Goal: Task Accomplishment & Management: Use online tool/utility

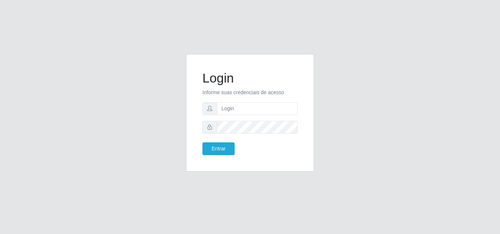
type input "[EMAIL_ADDRESS][DOMAIN_NAME]"
click at [202, 143] on button "Entrar" at bounding box center [218, 149] width 32 height 13
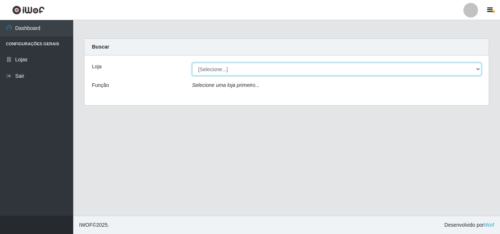
click at [350, 73] on select "[Selecione...] Corte Fácil - Unidade Emaús" at bounding box center [336, 69] width 289 height 13
select select "201"
click at [192, 63] on select "[Selecione...] Corte Fácil - Unidade Emaús" at bounding box center [336, 69] width 289 height 13
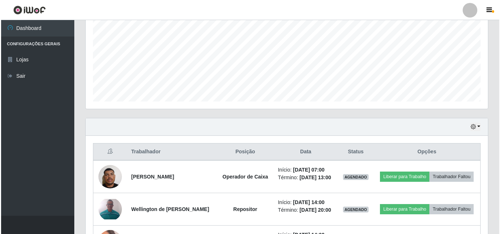
scroll to position [219, 0]
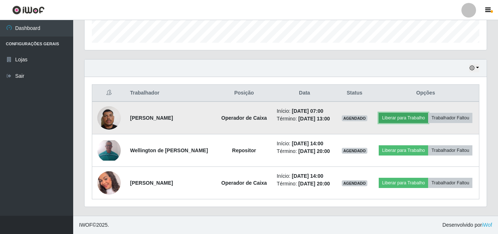
click at [402, 117] on button "Liberar para Trabalho" at bounding box center [403, 118] width 49 height 10
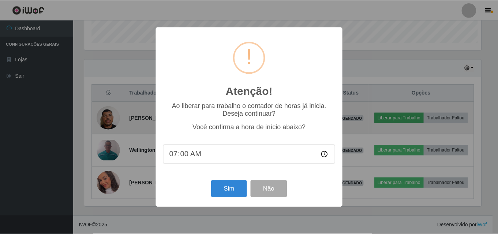
scroll to position [152, 398]
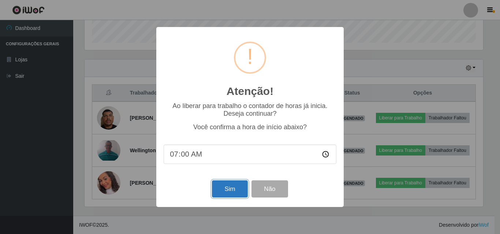
click at [237, 192] on button "Sim" at bounding box center [229, 189] width 35 height 17
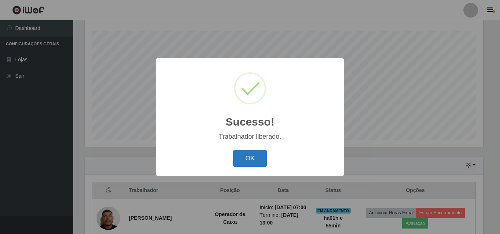
click at [252, 157] on button "OK" at bounding box center [250, 158] width 34 height 17
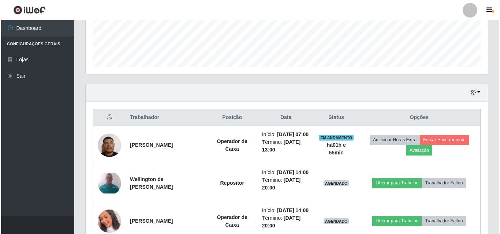
scroll to position [231, 0]
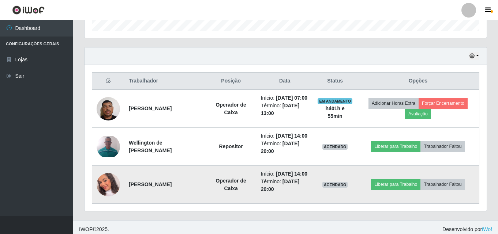
click at [110, 199] on img at bounding box center [108, 185] width 23 height 27
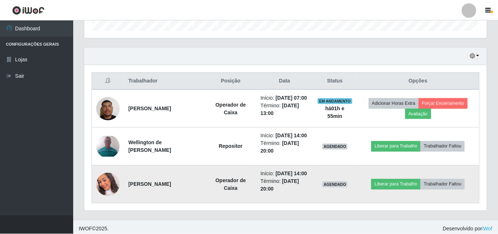
scroll to position [152, 398]
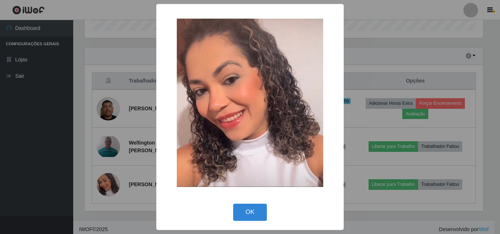
click at [493, 71] on div "× OK Cancel" at bounding box center [250, 117] width 500 height 234
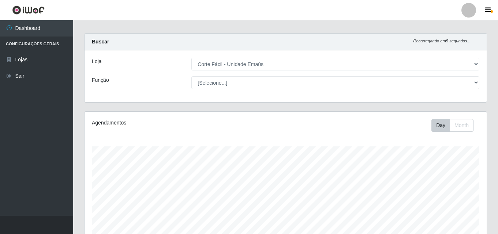
scroll to position [0, 0]
